Goal: Submit feedback/report problem: Submit feedback/report problem

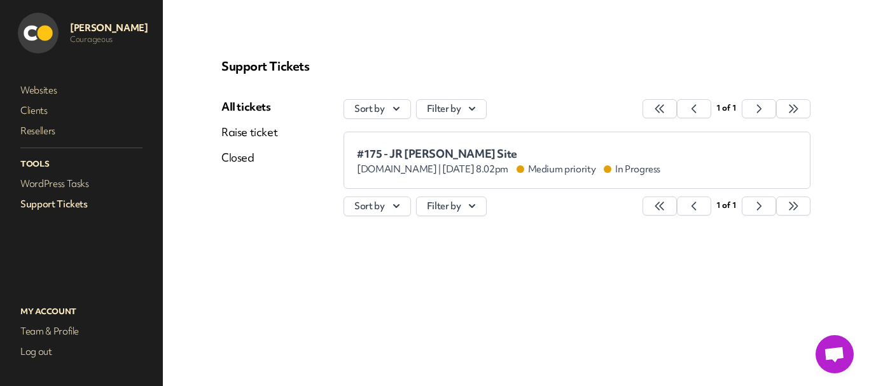
click at [240, 137] on link "Raise ticket" at bounding box center [249, 132] width 56 height 15
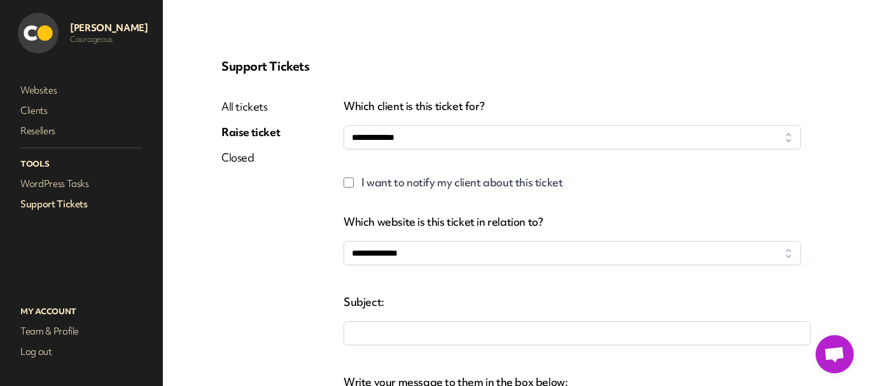
click at [249, 101] on link "All tickets" at bounding box center [250, 106] width 58 height 15
